Goal: Information Seeking & Learning: Check status

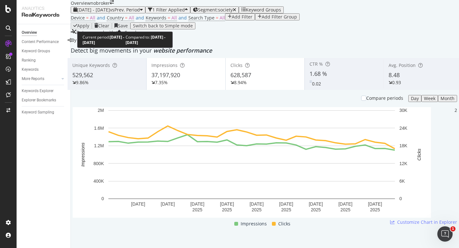
click at [110, 13] on span "2025 Sep. 1st - Sep. 30th" at bounding box center [93, 10] width 33 height 6
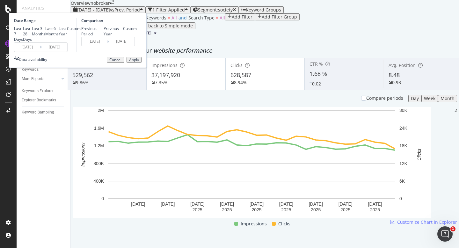
click at [40, 52] on input "2025/09/01" at bounding box center [27, 47] width 26 height 9
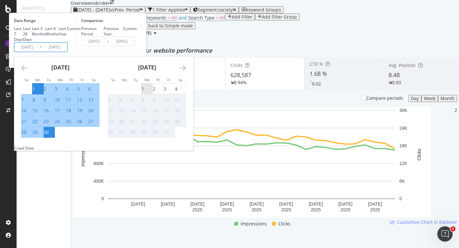
click at [144, 92] on div "1" at bounding box center [143, 89] width 3 height 6
type input "[DATE]"
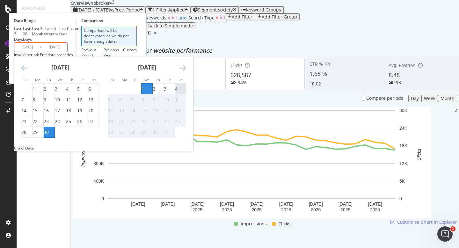
click at [178, 92] on div "4" at bounding box center [176, 89] width 3 height 6
type input "[DATE]"
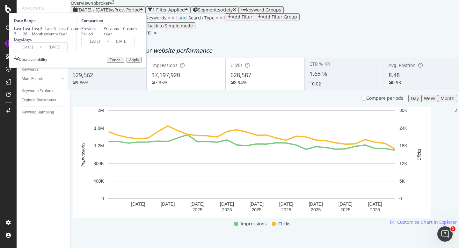
click at [139, 62] on div "Apply" at bounding box center [134, 60] width 10 height 4
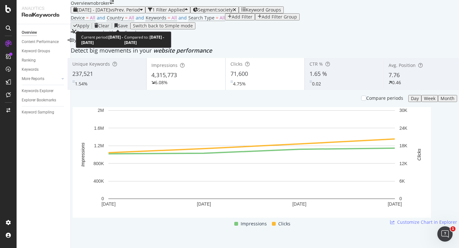
click at [96, 13] on span "[DATE] - [DATE]" at bounding box center [93, 10] width 33 height 6
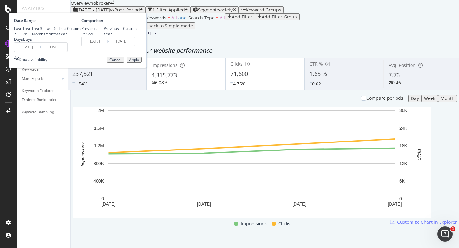
click at [239, 22] on div "Device = All and Country = All and Keywords = All and Search Type = All Add Fil…" at bounding box center [265, 17] width 388 height 9
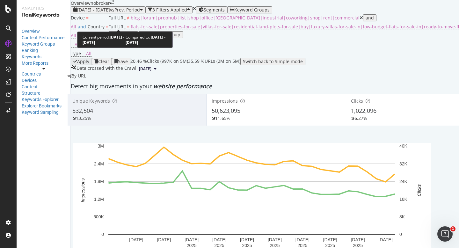
click at [129, 13] on span "vs Prev. Period" at bounding box center [125, 10] width 30 height 6
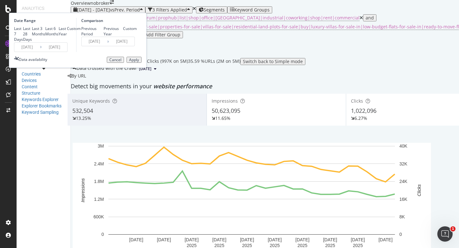
click at [40, 52] on input "2025/09/01" at bounding box center [27, 47] width 26 height 9
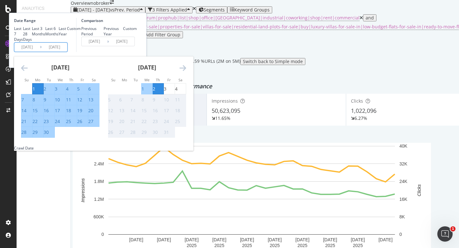
click at [144, 92] on div "1" at bounding box center [143, 89] width 3 height 6
type input "[DATE]"
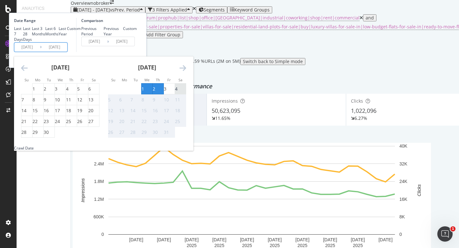
click at [178, 92] on div "4" at bounding box center [176, 89] width 3 height 6
type input "[DATE]"
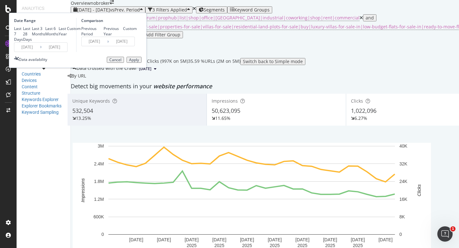
click at [139, 62] on div "Apply" at bounding box center [134, 60] width 10 height 4
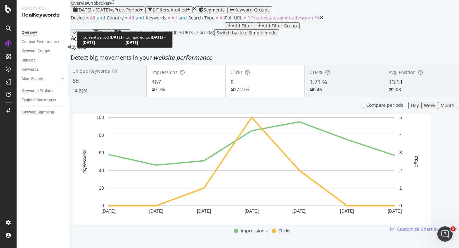
click at [120, 12] on div "2025 Sep. 26th - Oct. 2nd vs Prev. Period" at bounding box center [108, 9] width 70 height 5
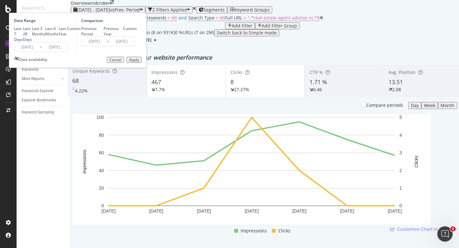
click at [40, 52] on input "2025/09/26" at bounding box center [27, 47] width 26 height 9
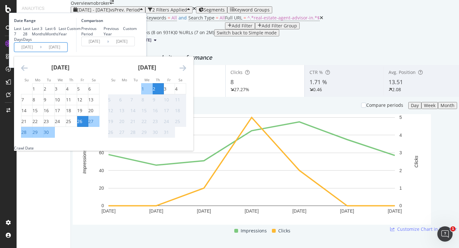
click at [144, 92] on div "1" at bounding box center [143, 89] width 3 height 6
type input "[DATE]"
click at [178, 92] on div "4" at bounding box center [176, 89] width 3 height 6
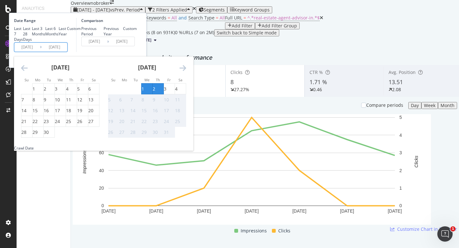
type input "[DATE]"
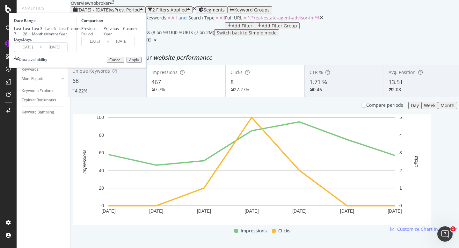
click at [142, 63] on button "Apply" at bounding box center [134, 60] width 15 height 6
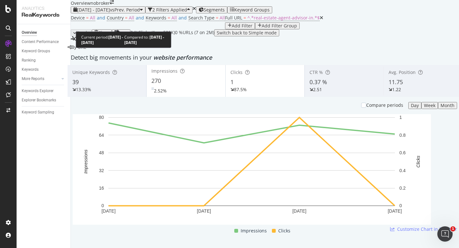
click at [110, 13] on span "[DATE] - [DATE]" at bounding box center [93, 10] width 33 height 6
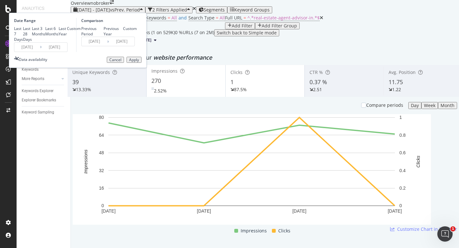
click at [40, 52] on input "[DATE]" at bounding box center [27, 47] width 26 height 9
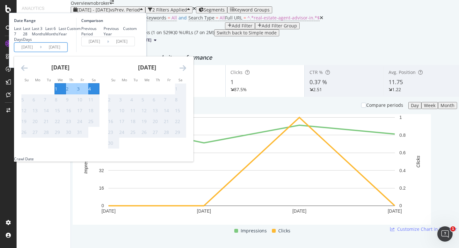
click at [137, 52] on div "Comparison Previous Period Previous Year Custom 2025/09/27 Navigate forward to …" at bounding box center [106, 35] width 61 height 34
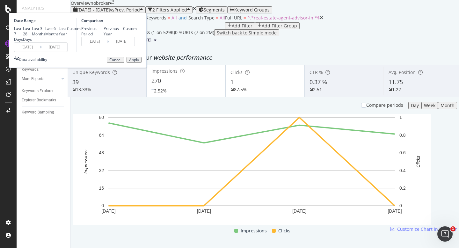
click at [122, 62] on div "Cancel" at bounding box center [115, 60] width 12 height 4
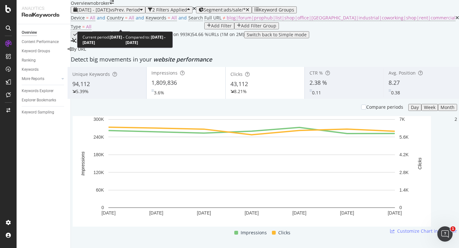
click at [110, 13] on span "[DATE] - [DATE]" at bounding box center [93, 10] width 33 height 6
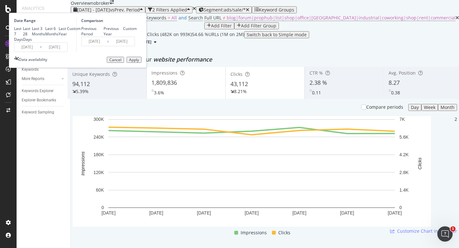
click at [40, 52] on input "[DATE]" at bounding box center [27, 47] width 26 height 9
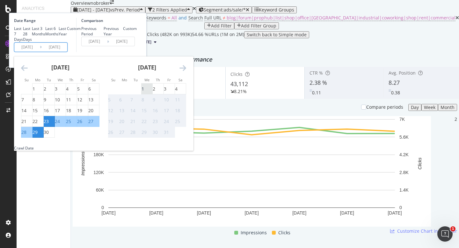
click at [144, 92] on div "1" at bounding box center [143, 89] width 3 height 6
type input "[DATE]"
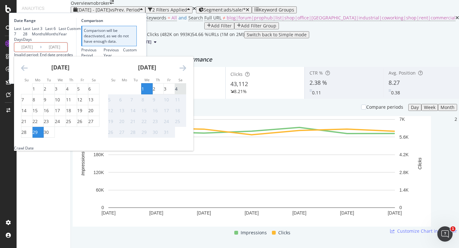
click at [178, 92] on div "4" at bounding box center [176, 89] width 3 height 6
type input "[DATE]"
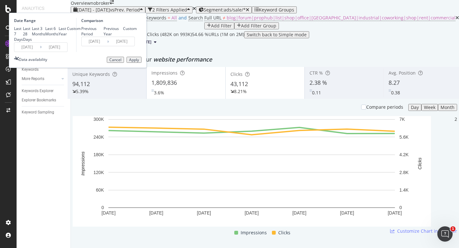
click at [139, 62] on div "Apply" at bounding box center [134, 60] width 10 height 4
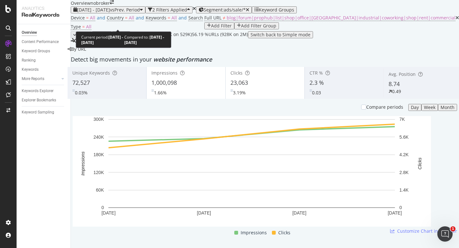
click at [110, 13] on span "[DATE] - [DATE]" at bounding box center [93, 10] width 33 height 6
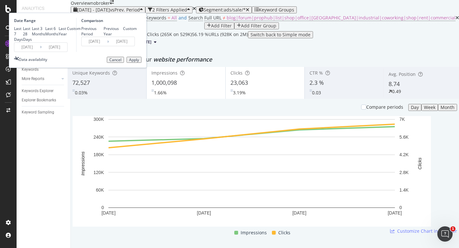
click at [122, 62] on div "Cancel" at bounding box center [115, 60] width 12 height 4
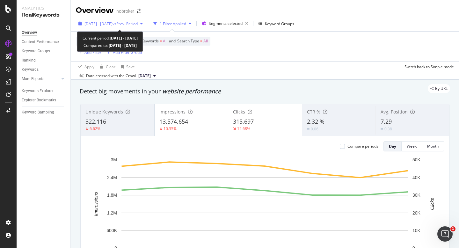
click at [113, 25] on span "[DATE] - [DATE]" at bounding box center [99, 23] width 28 height 5
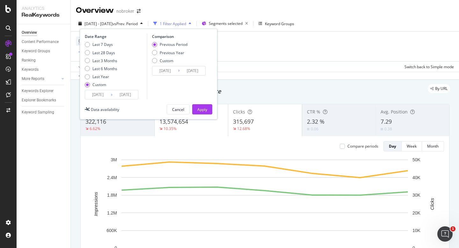
click at [99, 93] on input "[DATE]" at bounding box center [98, 94] width 26 height 9
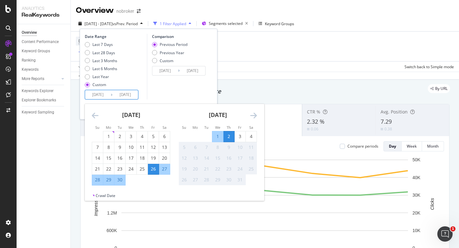
click at [218, 137] on div "1" at bounding box center [217, 136] width 11 height 6
type input "[DATE]"
click at [248, 137] on div "4" at bounding box center [251, 136] width 11 height 6
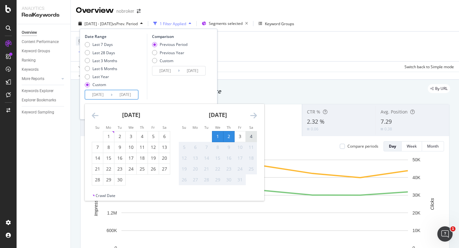
type input "[DATE]"
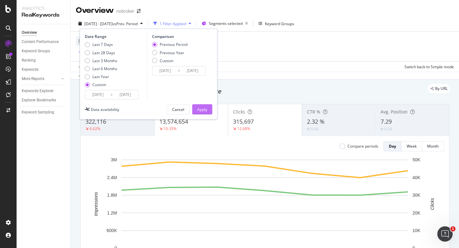
click at [205, 106] on div "Apply" at bounding box center [202, 110] width 10 height 10
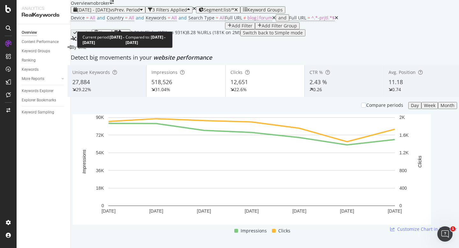
click at [105, 13] on span "[DATE] - [DATE]" at bounding box center [93, 10] width 33 height 6
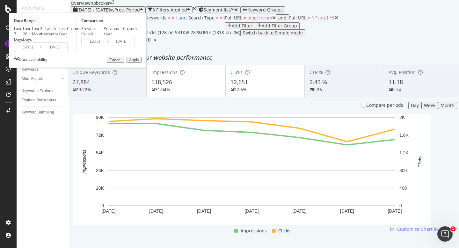
click at [40, 52] on input "[DATE]" at bounding box center [27, 47] width 26 height 9
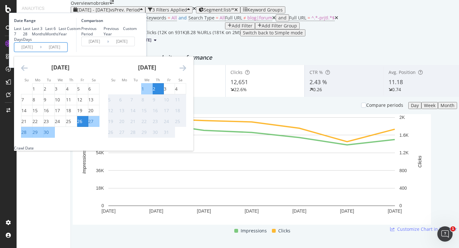
click at [144, 92] on div "1" at bounding box center [143, 89] width 3 height 6
type input "[DATE]"
click at [178, 92] on div "4" at bounding box center [176, 89] width 3 height 6
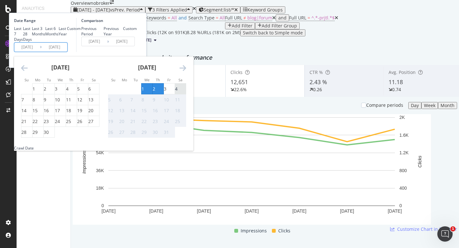
type input "[DATE]"
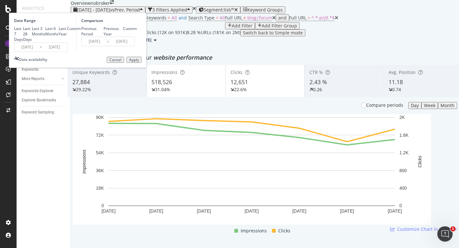
click at [139, 62] on div "Apply" at bounding box center [134, 60] width 10 height 4
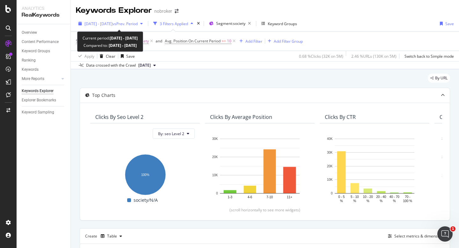
click at [113, 24] on span "[DATE] - [DATE]" at bounding box center [99, 23] width 28 height 5
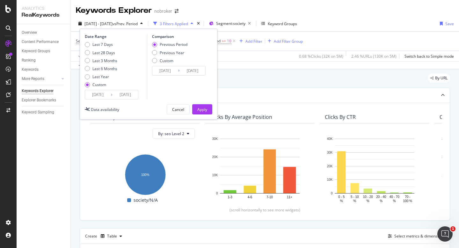
click at [99, 96] on input "[DATE]" at bounding box center [98, 94] width 26 height 9
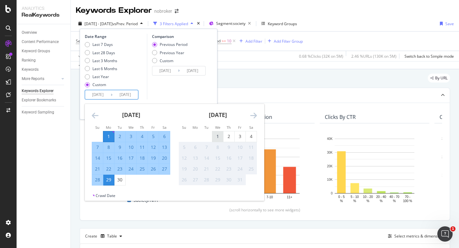
click at [216, 139] on div "1" at bounding box center [217, 136] width 11 height 6
type input "[DATE]"
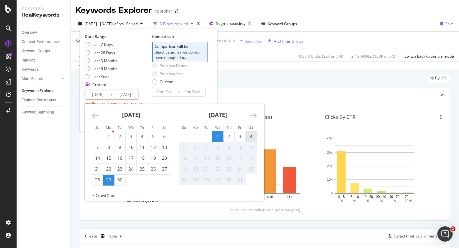
click at [254, 139] on div "4" at bounding box center [251, 136] width 11 height 6
type input "[DATE]"
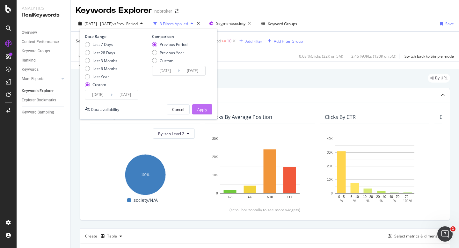
click at [207, 112] on div "Apply" at bounding box center [202, 109] width 10 height 5
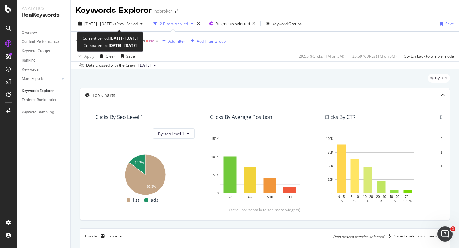
click at [113, 29] on div "[DATE] - [DATE] vs Prev. Period 2 Filters Applied Segments selected Keyword Gro…" at bounding box center [265, 24] width 388 height 13
click at [113, 23] on span "[DATE] - [DATE]" at bounding box center [99, 23] width 28 height 5
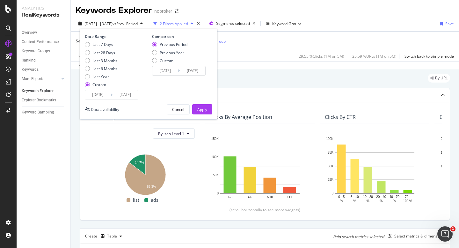
click at [98, 95] on input "[DATE]" at bounding box center [98, 94] width 26 height 9
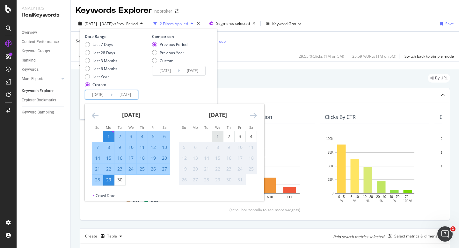
click at [220, 137] on div "1" at bounding box center [217, 136] width 11 height 6
type input "[DATE]"
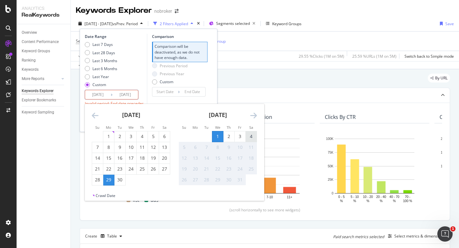
click at [254, 138] on div "4" at bounding box center [251, 136] width 11 height 6
type input "[DATE]"
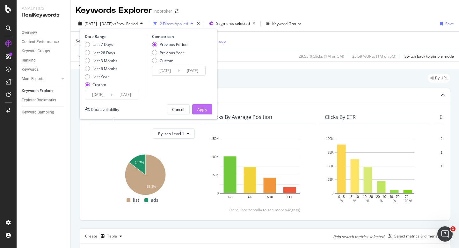
click at [202, 105] on div "Apply" at bounding box center [202, 110] width 10 height 10
